Goal: Check status: Check status

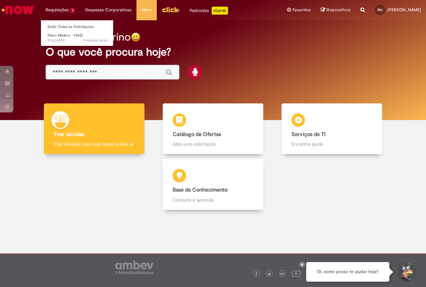
click at [44, 10] on li "Requisições 1 Exibir Todas as Solicitações Plano Médico - FAHZ 3 mês(es) atrás …" at bounding box center [61, 10] width 40 height 20
click at [72, 40] on span "3 mês(es) atrás 3 meses atrás R13134578" at bounding box center [78, 40] width 60 height 5
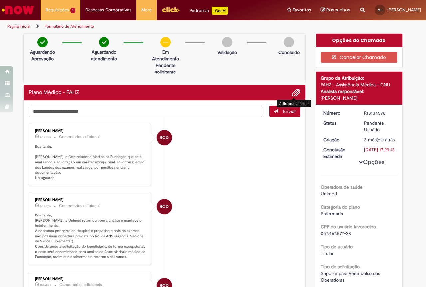
click at [293, 96] on span "Adicionar anexos" at bounding box center [296, 93] width 8 height 8
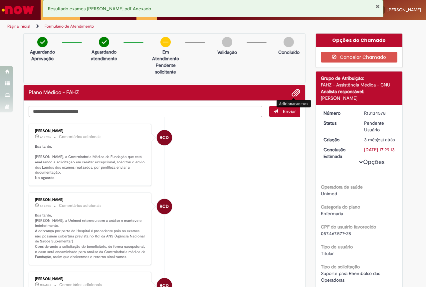
click at [292, 95] on span "Adicionar anexos" at bounding box center [296, 93] width 8 height 8
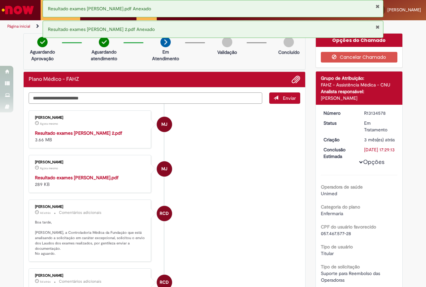
click at [71, 96] on textarea "Digite sua mensagem aqui..." at bounding box center [146, 98] width 234 height 11
type textarea "**********"
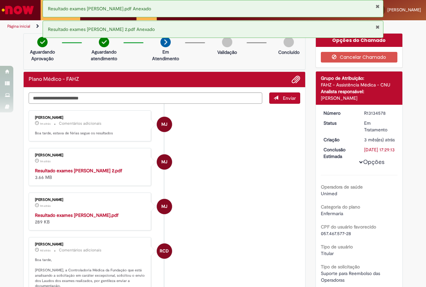
click at [377, 6] on button "Fechar Notificação" at bounding box center [378, 6] width 4 height 5
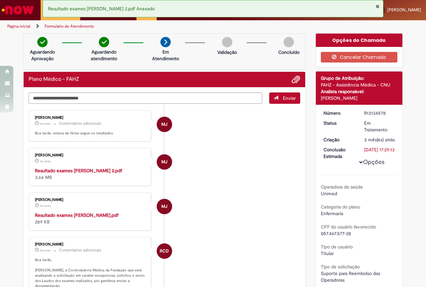
click at [378, 26] on div "Página inicial Formulário de Atendimento" at bounding box center [213, 26] width 426 height 12
click at [380, 7] on div "Resultado exames [PERSON_NAME] 2.pdf Anexado" at bounding box center [213, 8] width 341 height 17
click at [377, 7] on button "Fechar Notificação" at bounding box center [378, 6] width 4 height 5
